Goal: Task Accomplishment & Management: Manage account settings

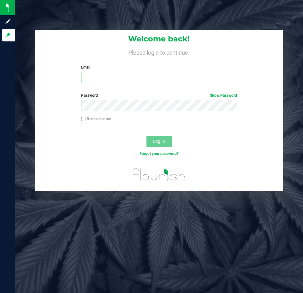
click at [138, 77] on input "Email" at bounding box center [159, 77] width 156 height 11
type input "[EMAIL_ADDRESS][DOMAIN_NAME]"
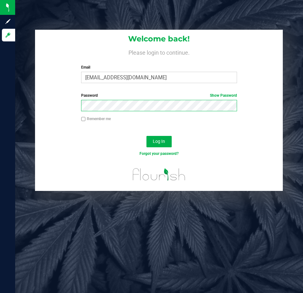
click at [146, 136] on button "Log In" at bounding box center [158, 141] width 25 height 11
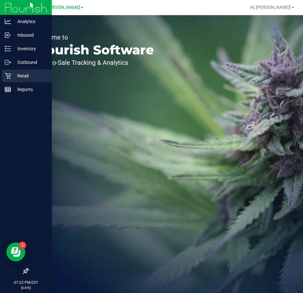
click at [7, 79] on div "Retail" at bounding box center [27, 75] width 50 height 13
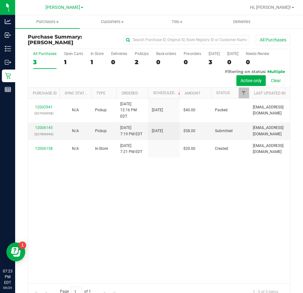
click at [163, 205] on div "12002941 (327650058) N/A Pickup [DATE] 12:16 PM EDT 9/25/2025 $40.00 Packed [EM…" at bounding box center [159, 190] width 262 height 184
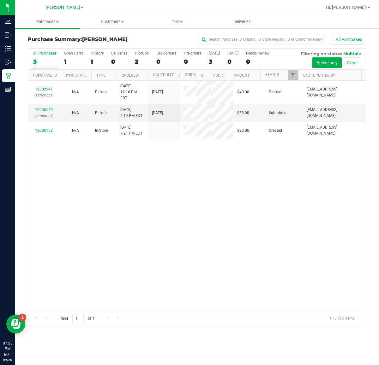
drag, startPoint x: 295, startPoint y: 5, endPoint x: 199, endPoint y: 200, distance: 217.9
click at [199, 200] on div "12002941 (327650058) N/A Pickup [DATE] 12:16 PM EDT 9/25/2025 $40.00 Packed [EM…" at bounding box center [197, 196] width 338 height 230
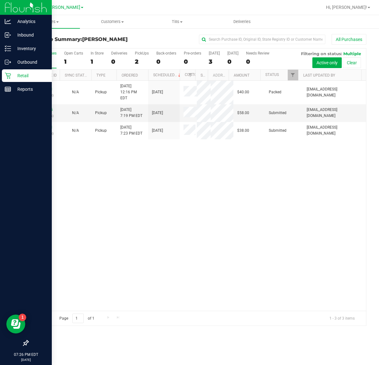
click at [9, 82] on link "Retail" at bounding box center [26, 76] width 52 height 14
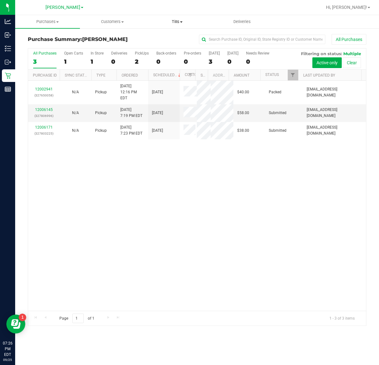
click at [179, 23] on span "Tills" at bounding box center [177, 22] width 64 height 6
click at [178, 38] on span "Manage tills" at bounding box center [166, 37] width 43 height 5
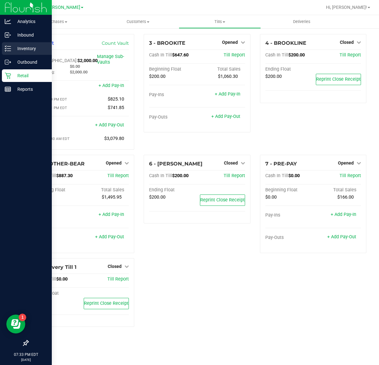
click at [11, 49] on p "Inventory" at bounding box center [30, 49] width 38 height 8
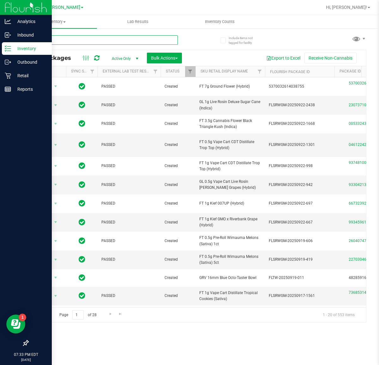
click at [80, 40] on input "text" at bounding box center [103, 39] width 150 height 9
type input "8177207990152661"
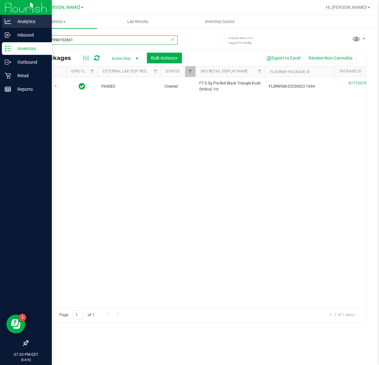
drag, startPoint x: 80, startPoint y: 40, endPoint x: 0, endPoint y: 28, distance: 81.4
click at [0, 28] on div "Analytics Inbound Inventory Outbound Retail Reports 07:33 PM EDT [DATE] 09/25 […" at bounding box center [189, 182] width 379 height 365
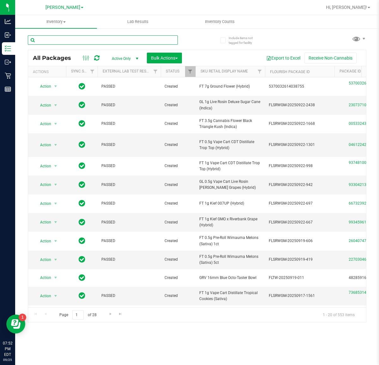
click at [111, 40] on input "text" at bounding box center [103, 39] width 150 height 9
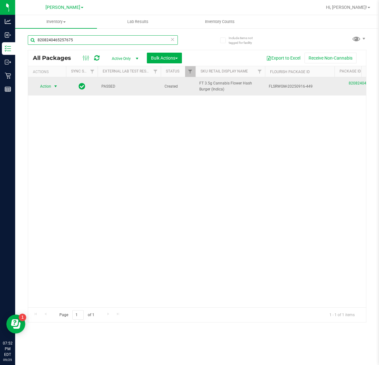
type input "8208240465257675"
click at [48, 87] on span "Action" at bounding box center [42, 86] width 17 height 9
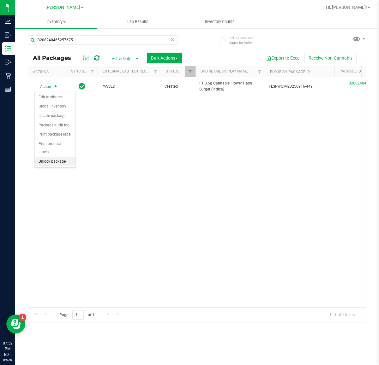
click at [54, 157] on li "Unlock package" at bounding box center [55, 161] width 41 height 9
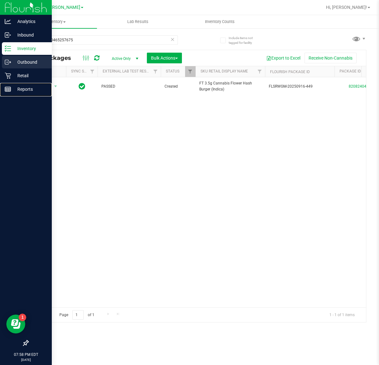
drag, startPoint x: 11, startPoint y: 85, endPoint x: 11, endPoint y: 65, distance: 19.9
click at [11, 84] on div "Reports" at bounding box center [27, 89] width 50 height 13
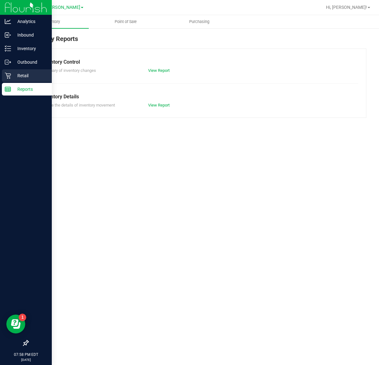
click at [14, 76] on p "Retail" at bounding box center [30, 76] width 38 height 8
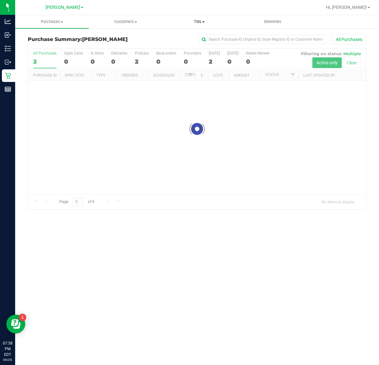
click at [198, 24] on span "Tills" at bounding box center [199, 22] width 73 height 6
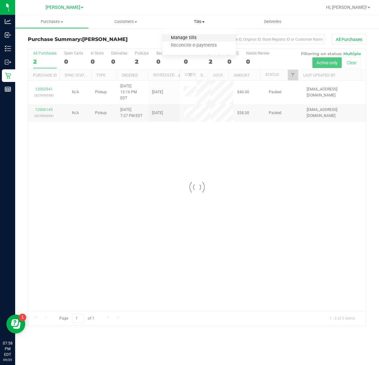
click at [186, 37] on span "Manage tills" at bounding box center [183, 37] width 43 height 5
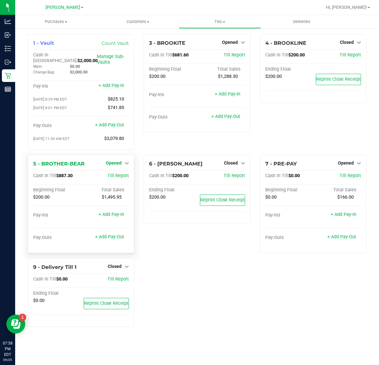
click at [117, 161] on span "Opened" at bounding box center [114, 163] width 16 height 5
click at [115, 174] on link "Close Till" at bounding box center [114, 176] width 17 height 5
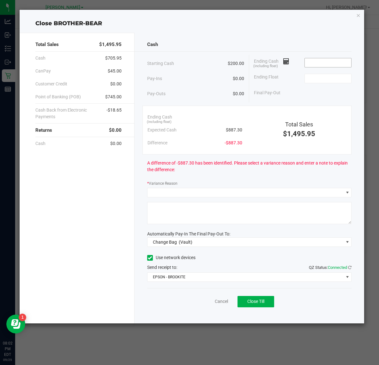
click at [323, 66] on input at bounding box center [328, 62] width 46 height 9
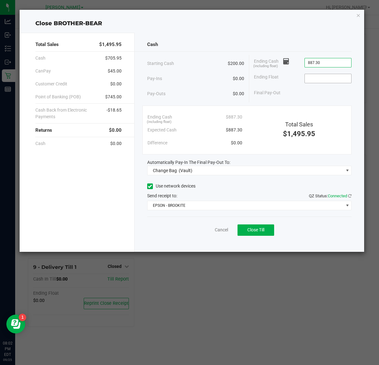
type input "$887.30"
click at [325, 78] on input at bounding box center [328, 78] width 46 height 9
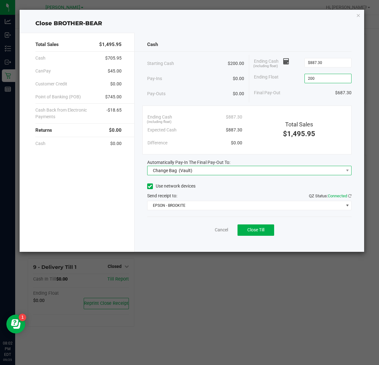
type input "$200.00"
click at [188, 167] on div "Change Bag (Vault)" at bounding box center [171, 170] width 43 height 11
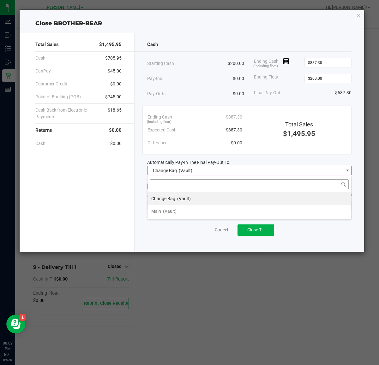
scroll to position [10, 204]
drag, startPoint x: 179, startPoint y: 214, endPoint x: 179, endPoint y: 208, distance: 5.4
click at [179, 214] on li "Main (Vault)" at bounding box center [249, 211] width 204 height 13
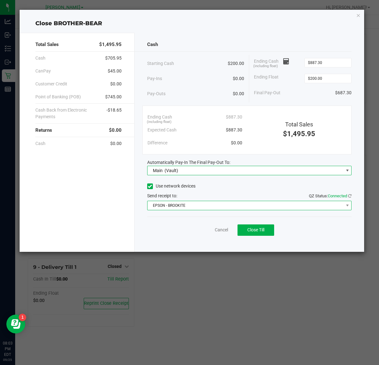
click at [179, 202] on span "EPSON - BROOKITE" at bounding box center [245, 205] width 196 height 9
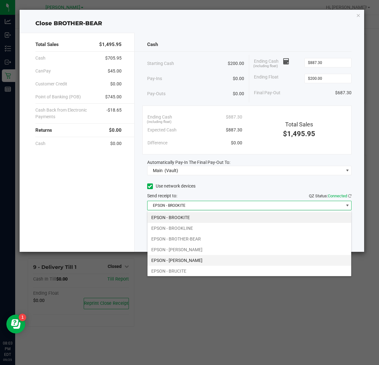
click at [181, 257] on li "EPSON - [PERSON_NAME]" at bounding box center [249, 260] width 204 height 11
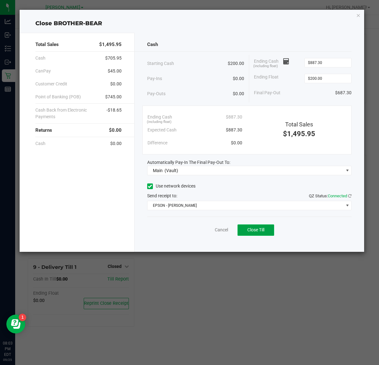
click at [254, 227] on button "Close Till" at bounding box center [255, 230] width 37 height 11
click at [209, 229] on link "Dismiss" at bounding box center [207, 230] width 15 height 7
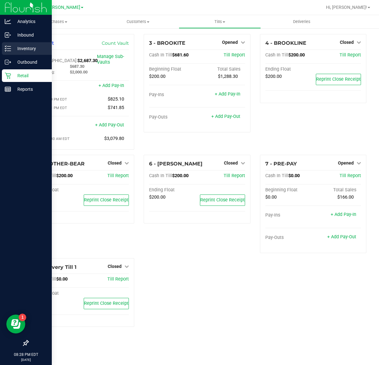
click at [28, 48] on p "Inventory" at bounding box center [30, 49] width 38 height 8
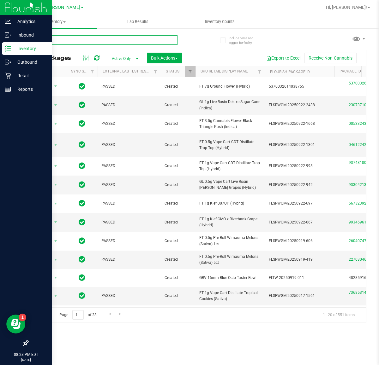
click at [92, 39] on input "text" at bounding box center [103, 39] width 150 height 9
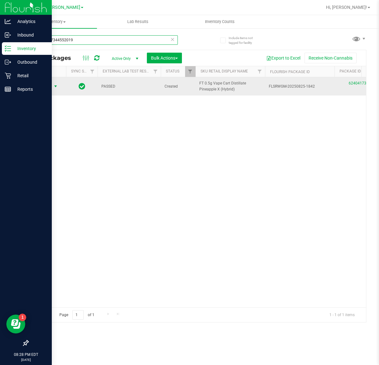
type input "6240417344552019"
click at [54, 86] on span "select" at bounding box center [55, 86] width 5 height 5
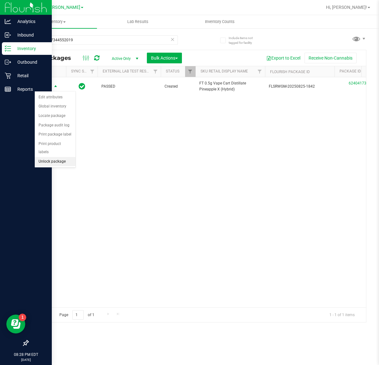
click at [47, 157] on li "Unlock package" at bounding box center [55, 161] width 41 height 9
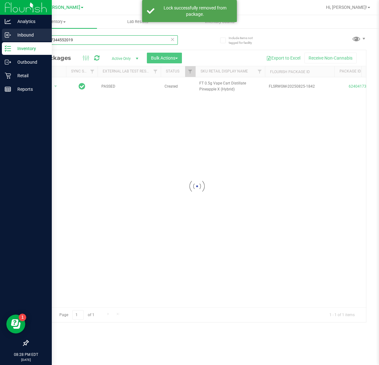
drag, startPoint x: 121, startPoint y: 39, endPoint x: 0, endPoint y: 41, distance: 121.5
click at [0, 41] on div "Analytics Inbound Inventory Outbound Retail Reports 08:28 PM EDT [DATE] 09/25 […" at bounding box center [189, 182] width 379 height 365
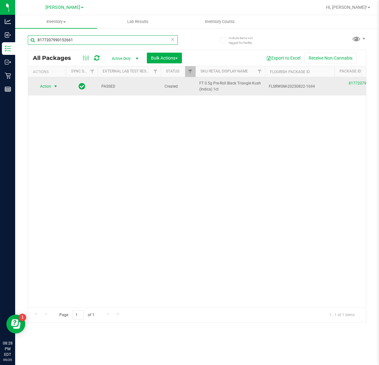
type input "8177207990152661"
click at [57, 86] on span "select" at bounding box center [55, 86] width 5 height 5
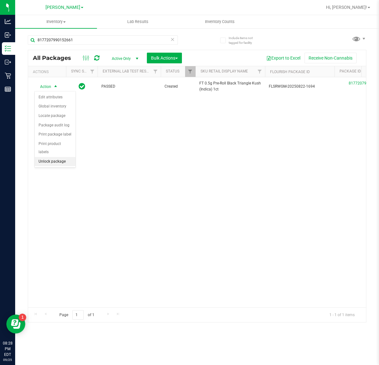
click at [56, 157] on li "Unlock package" at bounding box center [55, 161] width 41 height 9
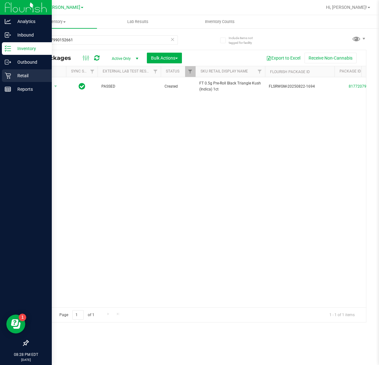
click at [24, 71] on div "Retail" at bounding box center [27, 75] width 50 height 13
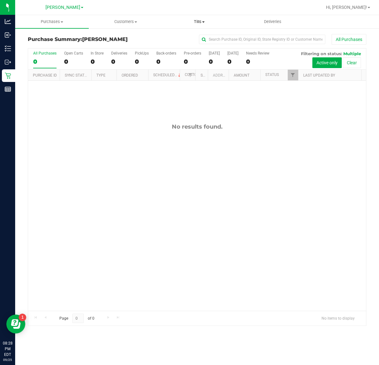
click at [196, 21] on span "Tills" at bounding box center [199, 22] width 73 height 6
click at [193, 36] on span "Manage tills" at bounding box center [183, 37] width 43 height 5
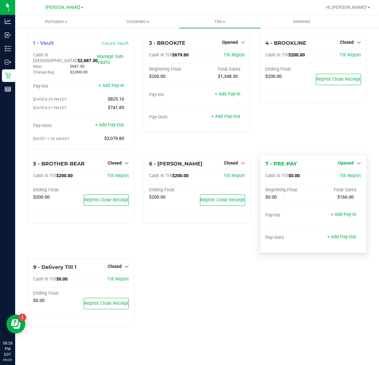
click at [346, 161] on span "Opened" at bounding box center [346, 163] width 16 height 5
click at [335, 172] on div "Close Till" at bounding box center [346, 176] width 47 height 8
click at [348, 175] on link "Close Till" at bounding box center [346, 176] width 17 height 5
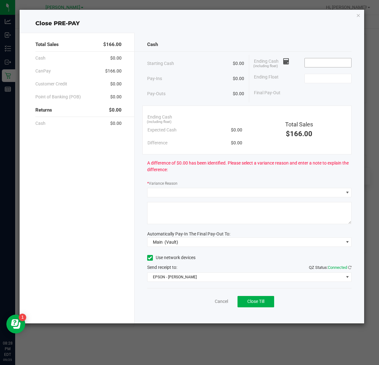
click at [317, 62] on input at bounding box center [328, 62] width 46 height 9
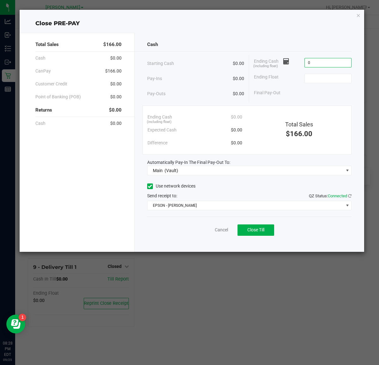
type input "$0.00"
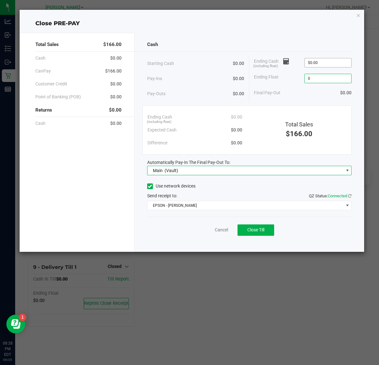
type input "$0.00"
click at [255, 229] on span "Close Till" at bounding box center [255, 230] width 17 height 5
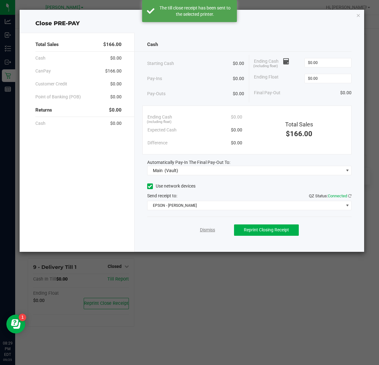
click at [209, 232] on link "Dismiss" at bounding box center [207, 230] width 15 height 7
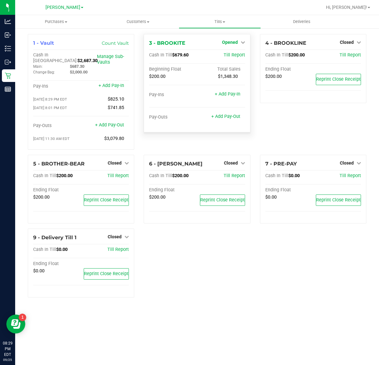
click at [231, 43] on span "Opened" at bounding box center [230, 42] width 16 height 5
click at [231, 55] on link "Close Till" at bounding box center [230, 55] width 17 height 5
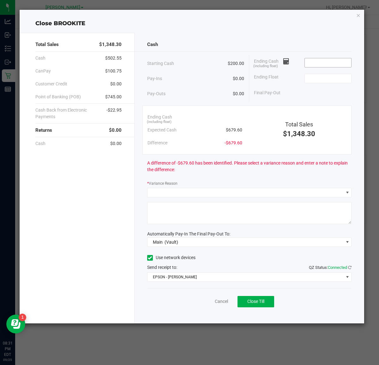
click at [318, 61] on input at bounding box center [328, 62] width 46 height 9
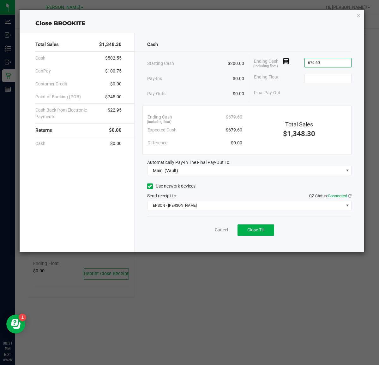
type input "$679.60"
type input "$200.00"
click at [268, 229] on button "Close Till" at bounding box center [255, 230] width 37 height 11
click at [206, 230] on link "Dismiss" at bounding box center [207, 230] width 15 height 7
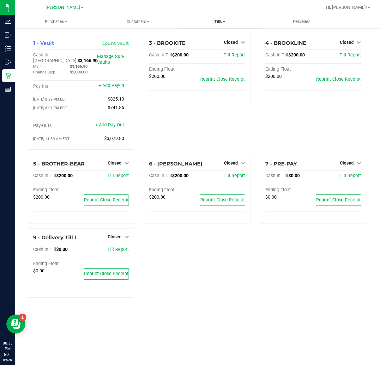
click at [216, 19] on span "Tills" at bounding box center [219, 22] width 81 height 6
click at [214, 37] on span "Manage tills" at bounding box center [200, 37] width 43 height 5
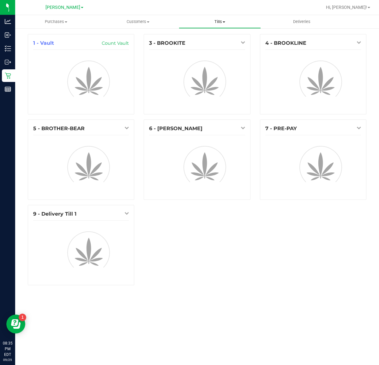
click at [218, 19] on span "Tills" at bounding box center [219, 22] width 81 height 6
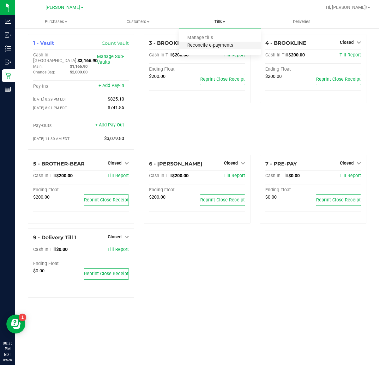
click at [218, 46] on span "Reconcile e-payments" at bounding box center [210, 45] width 63 height 5
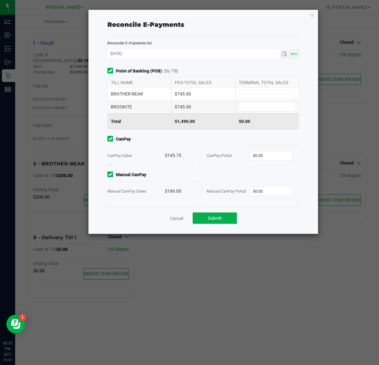
click at [272, 88] on div "BROTHER-BEAR $745.00" at bounding box center [203, 94] width 192 height 13
click at [275, 95] on input at bounding box center [267, 94] width 56 height 9
type input "$745.00"
type input "$145.75"
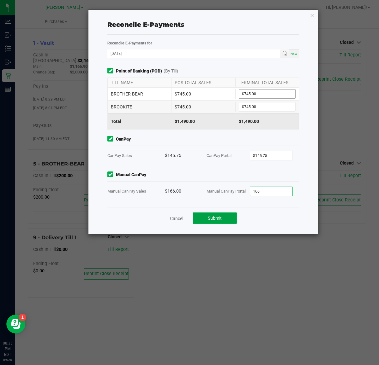
type input "$166.00"
click at [230, 220] on button "Submit" at bounding box center [214, 218] width 44 height 11
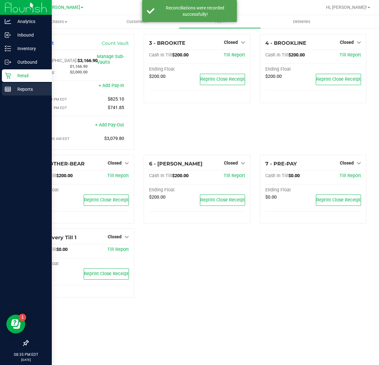
click at [15, 89] on p "Reports" at bounding box center [30, 90] width 38 height 8
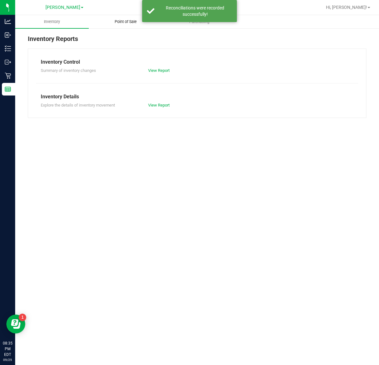
click at [122, 19] on span "Point of Sale" at bounding box center [125, 22] width 39 height 6
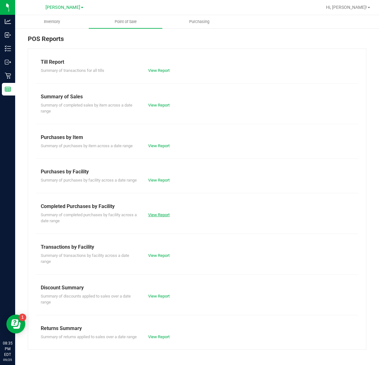
click at [153, 214] on link "View Report" at bounding box center [158, 215] width 21 height 5
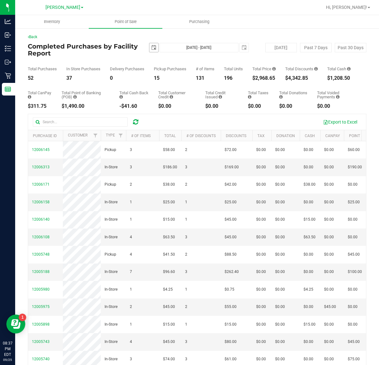
click at [152, 44] on span "select" at bounding box center [153, 47] width 9 height 9
click at [151, 47] on span "select" at bounding box center [153, 47] width 5 height 5
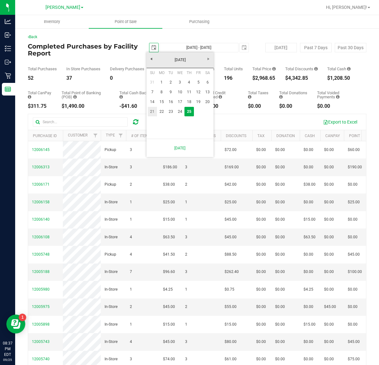
click at [152, 110] on link "21" at bounding box center [152, 112] width 9 height 10
type input "[DATE]"
type input "[DATE] - [DATE]"
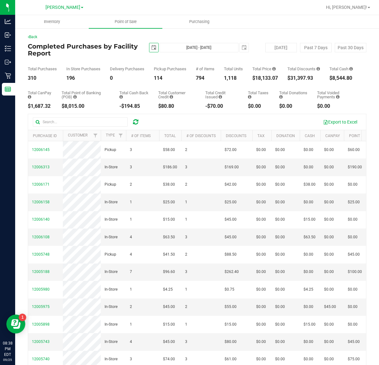
drag, startPoint x: 150, startPoint y: 46, endPoint x: 153, endPoint y: 47, distance: 3.5
click at [151, 46] on span "select" at bounding box center [153, 47] width 5 height 5
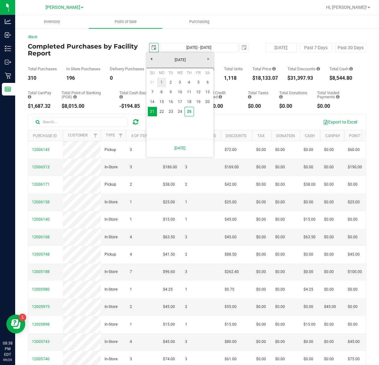
click at [162, 83] on link "1" at bounding box center [161, 83] width 9 height 10
type input "[DATE]"
type input "[DATE] - [DATE]"
